Goal: Transaction & Acquisition: Purchase product/service

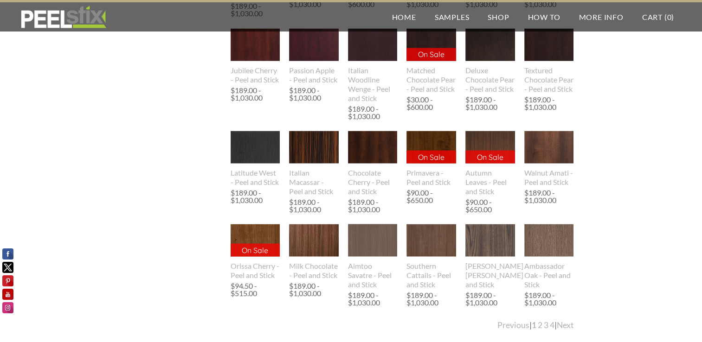
scroll to position [1717, 0]
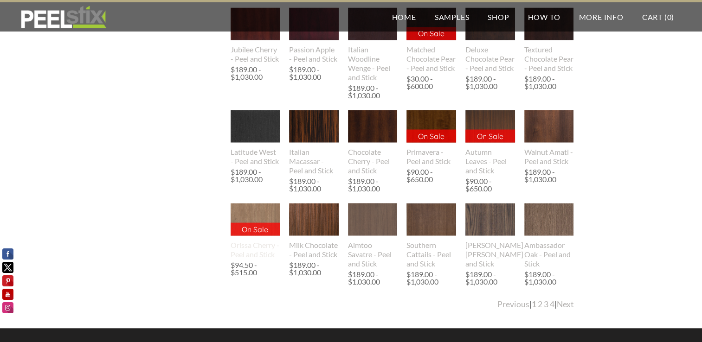
click at [256, 212] on img at bounding box center [255, 219] width 50 height 33
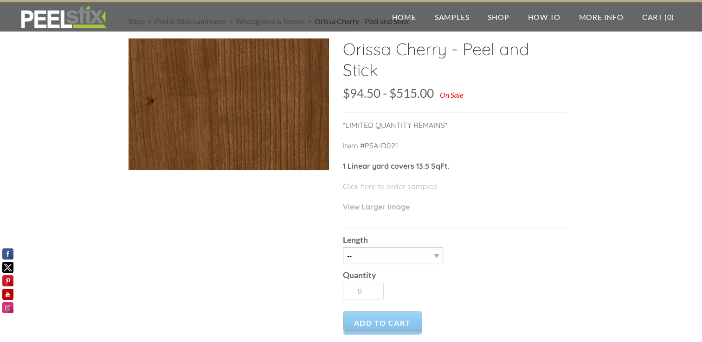
scroll to position [46, 0]
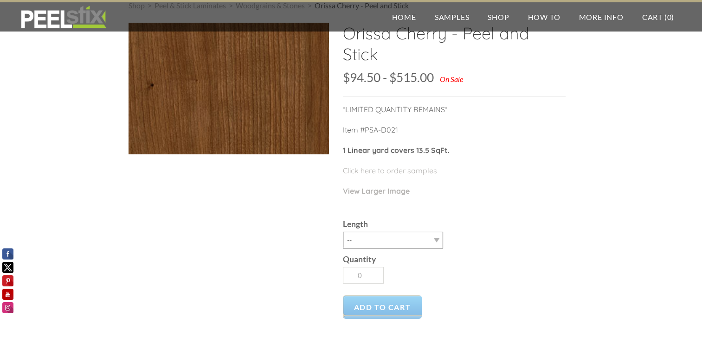
click at [431, 238] on select "-- 3LY 10LY 30LY" at bounding box center [393, 240] width 100 height 17
select select "10LY"
click at [343, 232] on select "-- 3LY 10LY 30LY" at bounding box center [393, 240] width 100 height 17
type input "1"
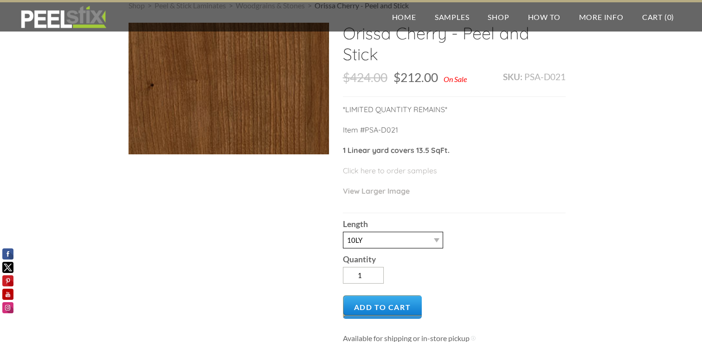
scroll to position [0, 0]
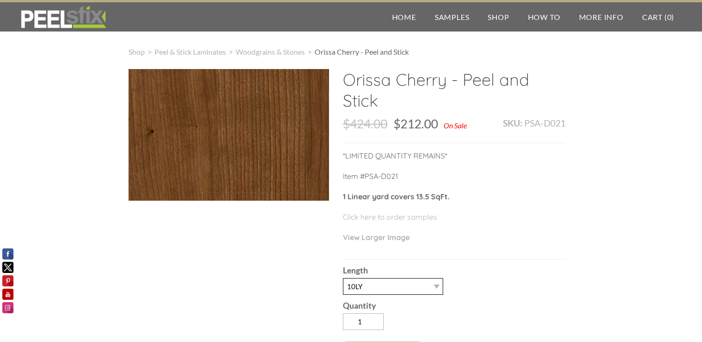
click at [438, 289] on select "-- 3LY 10LY 30LY" at bounding box center [393, 286] width 100 height 17
select select "30LY"
click at [343, 278] on select "-- 3LY 10LY 30LY" at bounding box center [393, 286] width 100 height 17
